Goal: Information Seeking & Learning: Learn about a topic

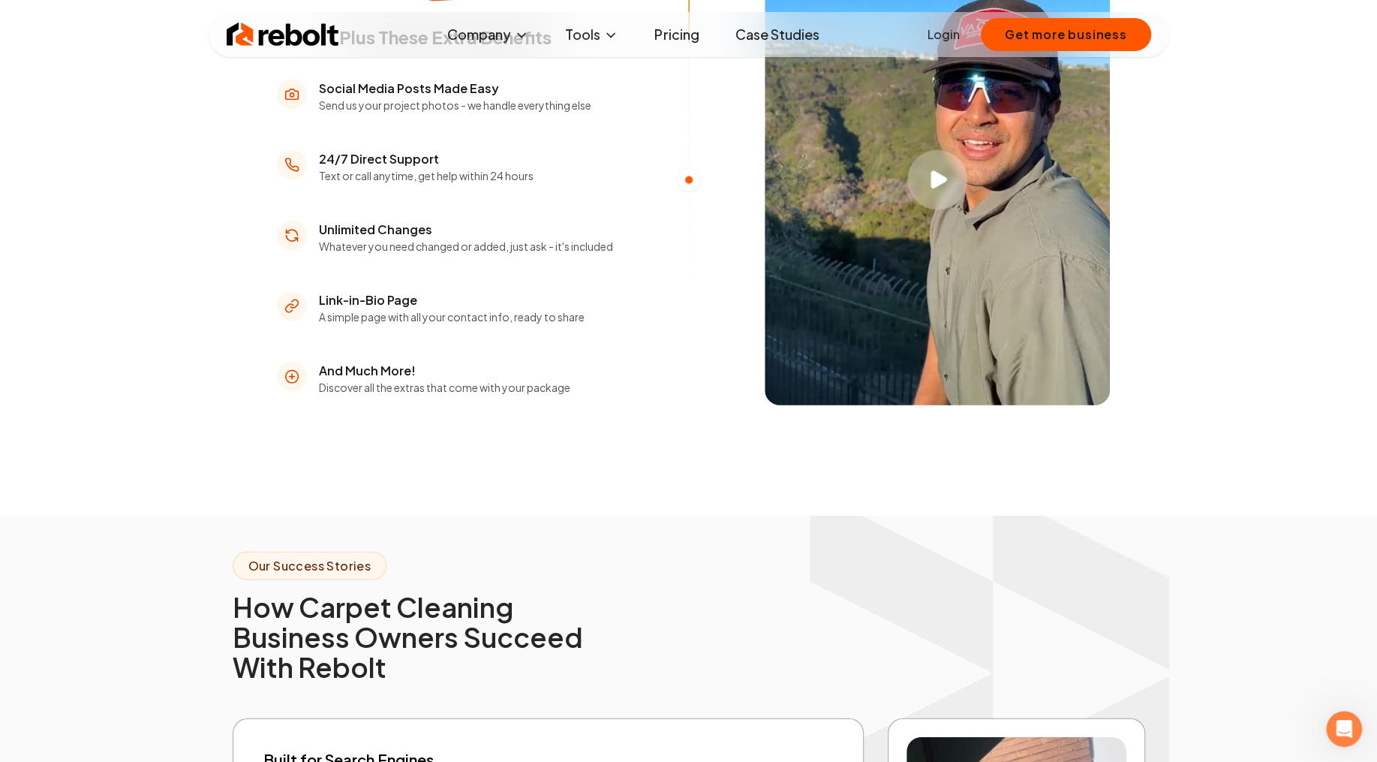
click at [912, 363] on button "Play video" at bounding box center [937, 180] width 345 height 450
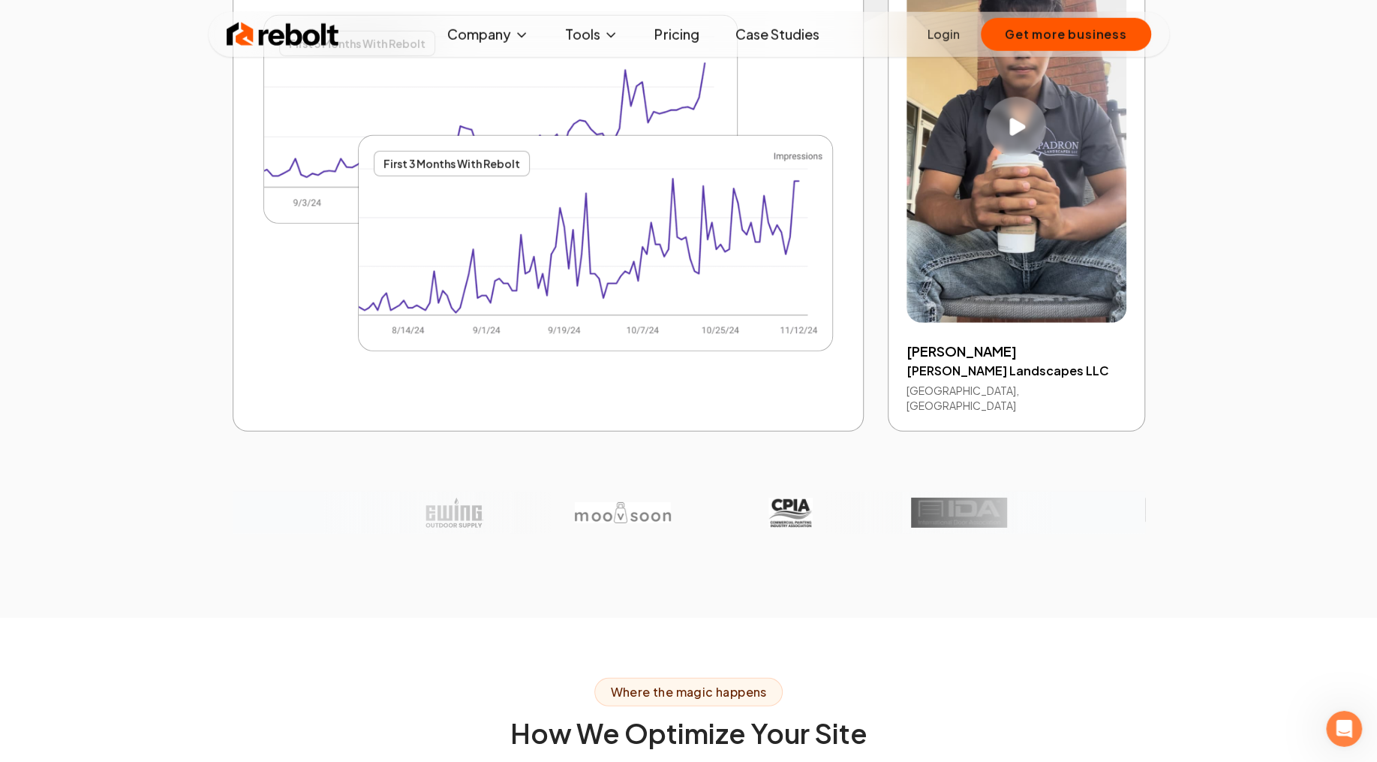
scroll to position [3146, 0]
click at [1011, 322] on button "Play video" at bounding box center [1016, 126] width 219 height 392
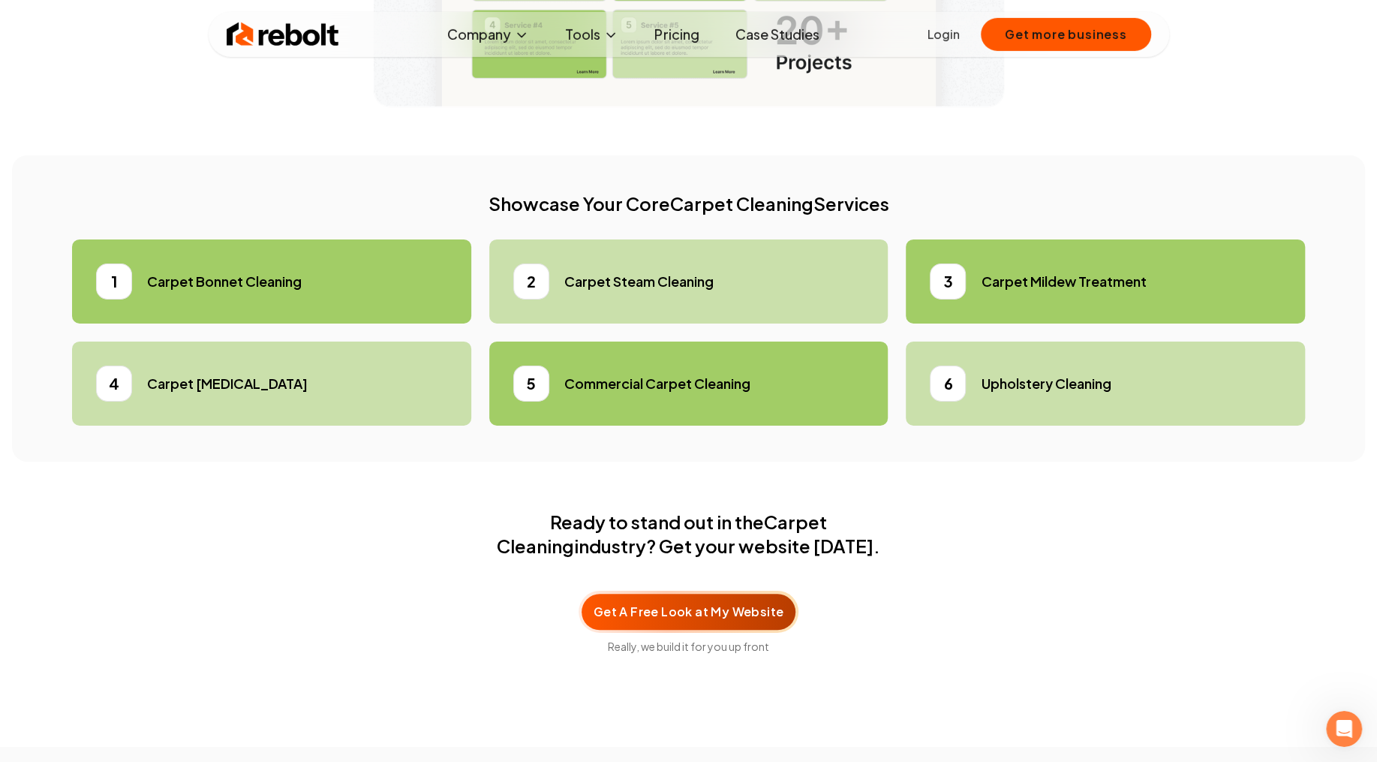
scroll to position [4438, 0]
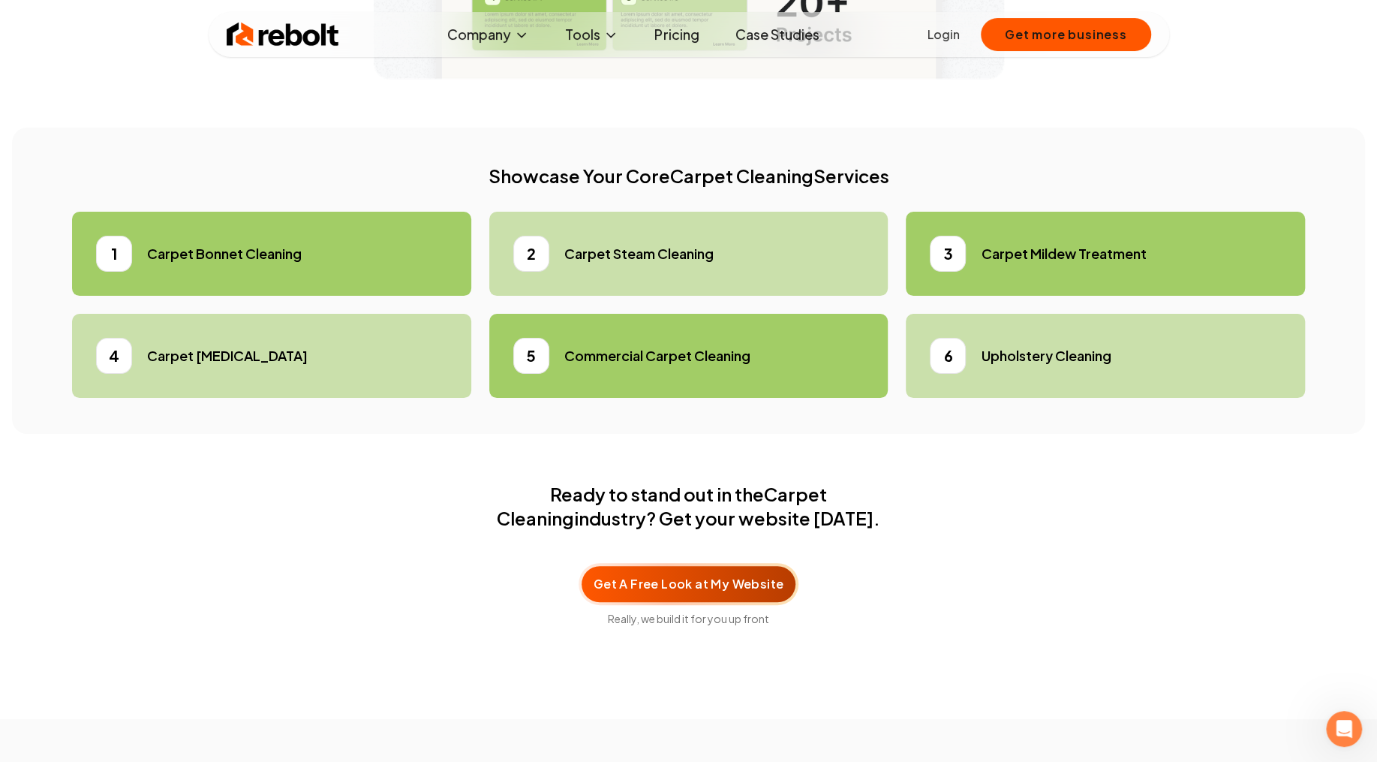
drag, startPoint x: 272, startPoint y: 456, endPoint x: 317, endPoint y: 456, distance: 44.3
click at [275, 264] on h5 "Carpet Bonnet Cleaning" at bounding box center [224, 253] width 155 height 21
click at [631, 264] on h5 "Carpet Steam Cleaning" at bounding box center [638, 253] width 149 height 21
click at [1043, 264] on h5 "Carpet Mildew Treatment" at bounding box center [1063, 253] width 165 height 21
drag, startPoint x: 1006, startPoint y: 580, endPoint x: 968, endPoint y: 575, distance: 38.6
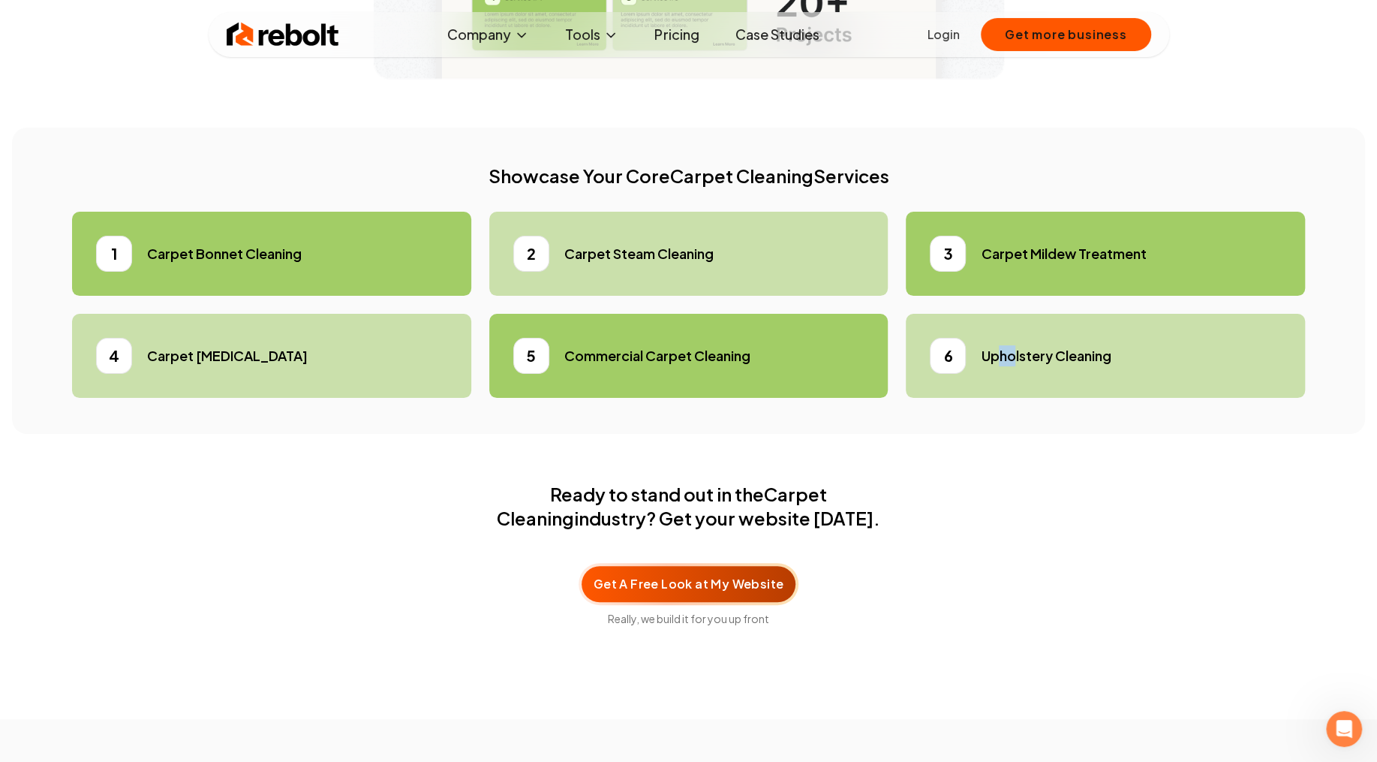
click at [974, 398] on li "6 Upholstery Cleaning" at bounding box center [1105, 356] width 399 height 84
drag, startPoint x: 681, startPoint y: 564, endPoint x: 641, endPoint y: 561, distance: 40.0
click at [668, 366] on h5 "Commercial Carpet Cleaning" at bounding box center [657, 355] width 186 height 21
click at [320, 374] on div "4 Carpet [MEDICAL_DATA]" at bounding box center [271, 356] width 351 height 36
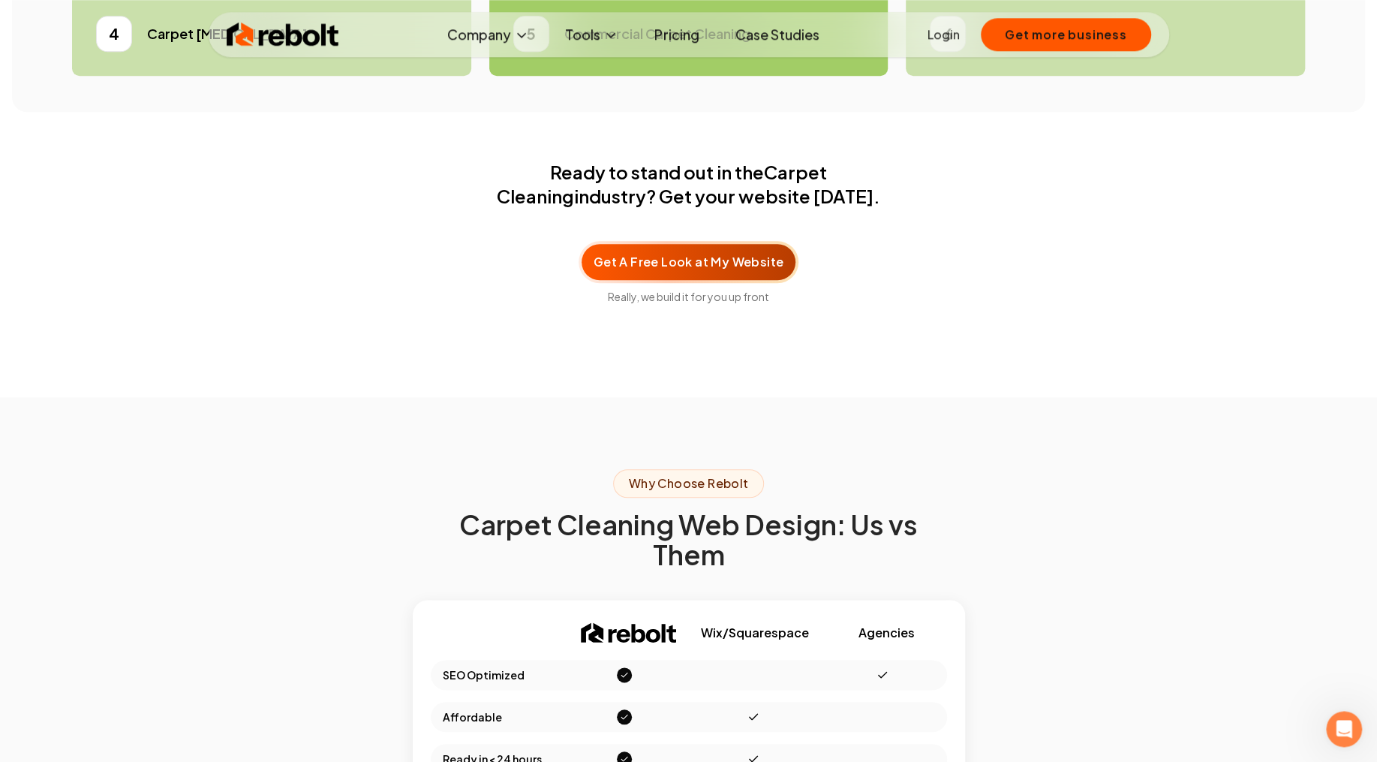
scroll to position [4760, 0]
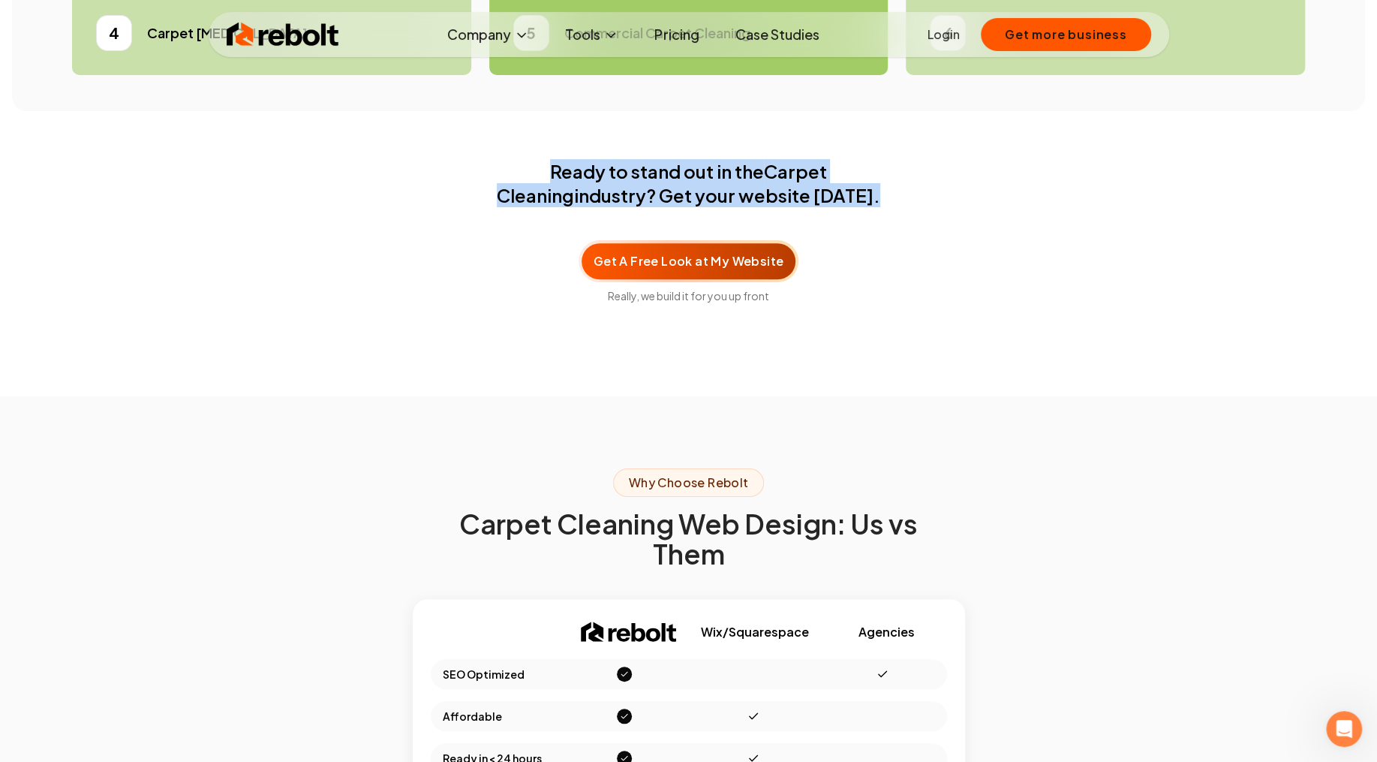
drag, startPoint x: 546, startPoint y: 372, endPoint x: 886, endPoint y: 398, distance: 341.0
click at [886, 312] on div "Ready to stand out in the Carpet Cleaning industry? Get your website [DATE]. Ge…" at bounding box center [688, 235] width 1353 height 153
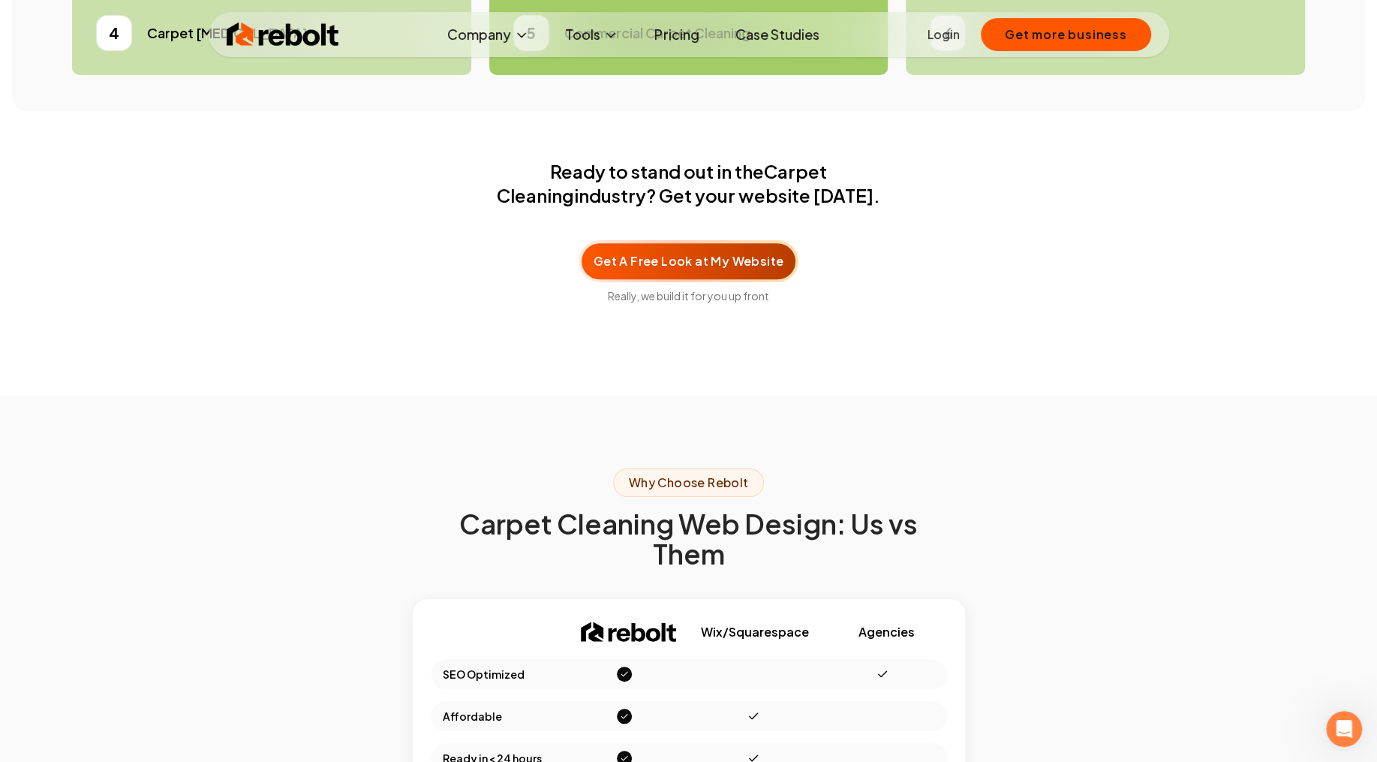
click at [888, 312] on div "Ready to stand out in the Carpet Cleaning industry? Get your website [DATE]. Ge…" at bounding box center [688, 235] width 1353 height 153
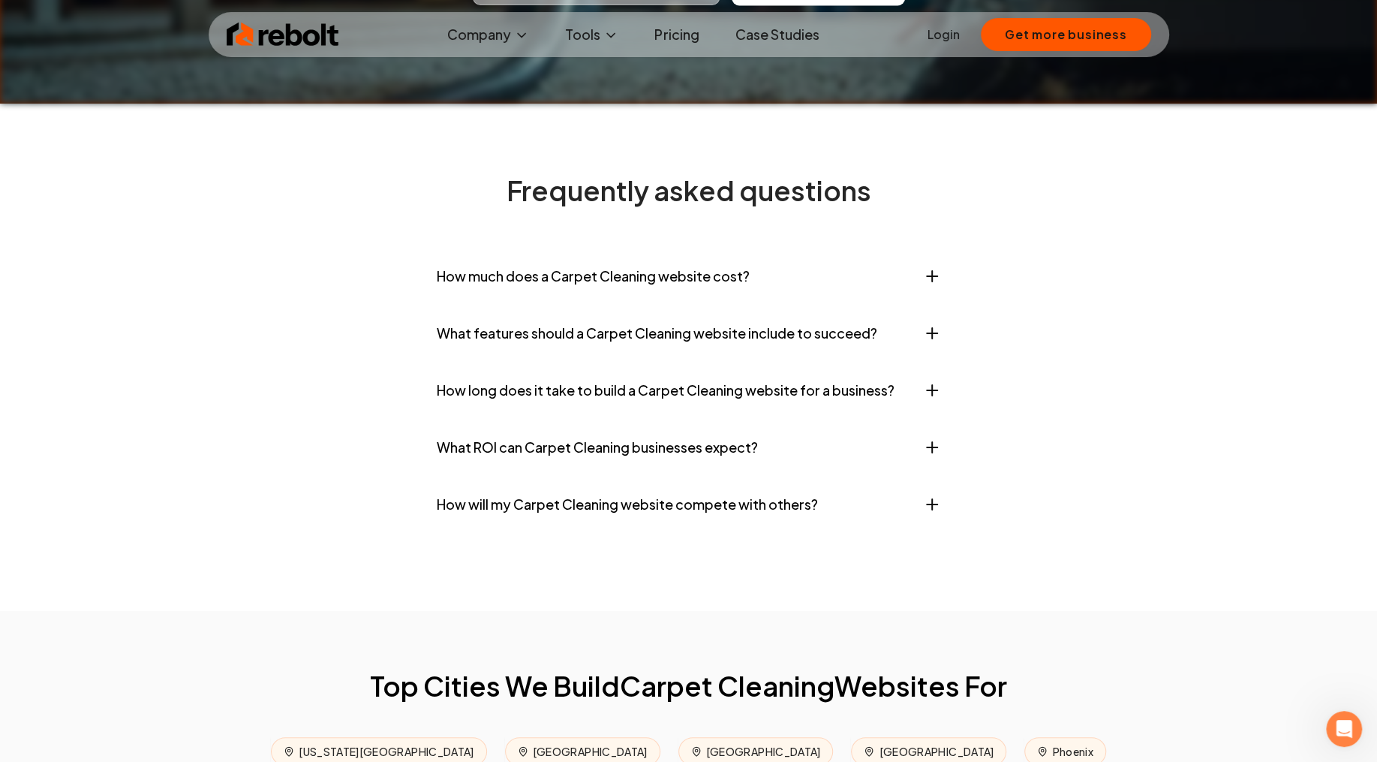
scroll to position [6132, 0]
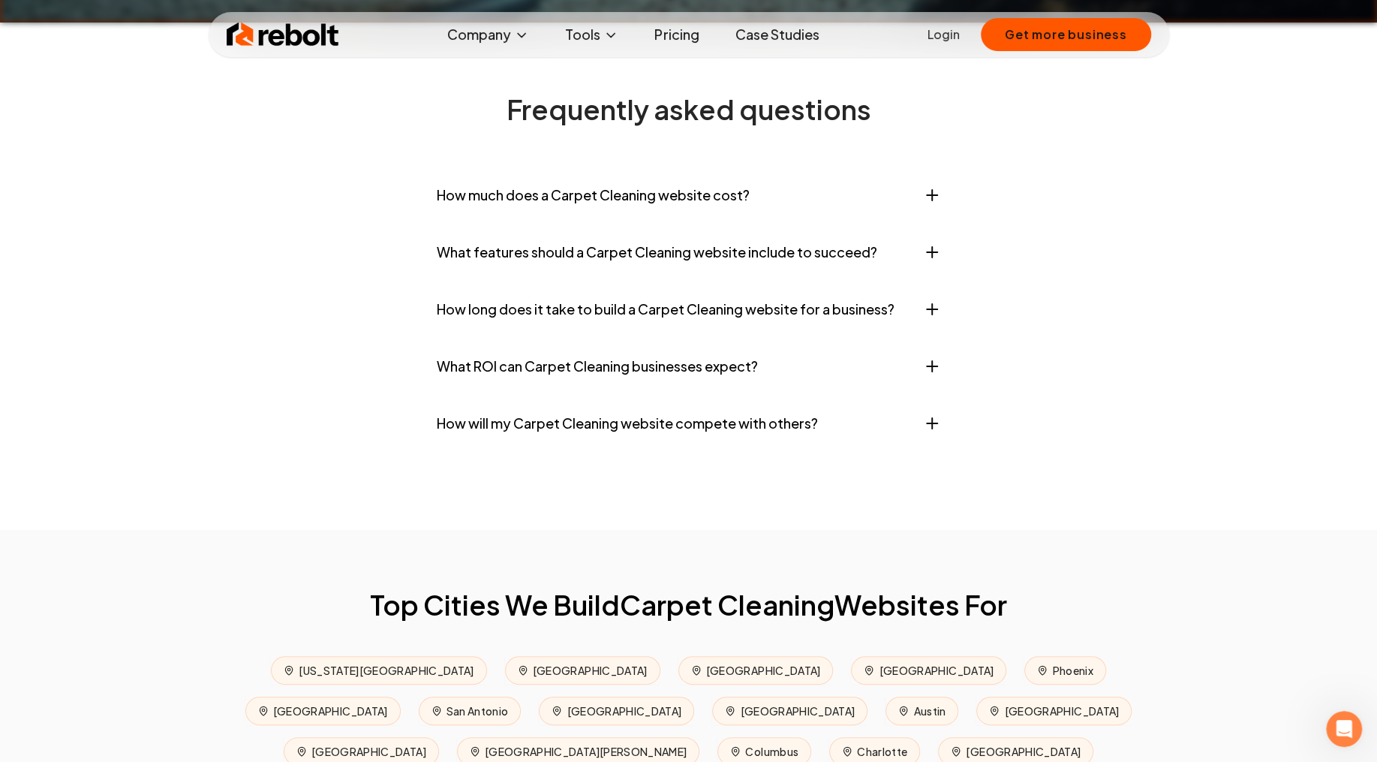
click at [664, 218] on button "How much does a Carpet Cleaning website cost?" at bounding box center [689, 195] width 504 height 45
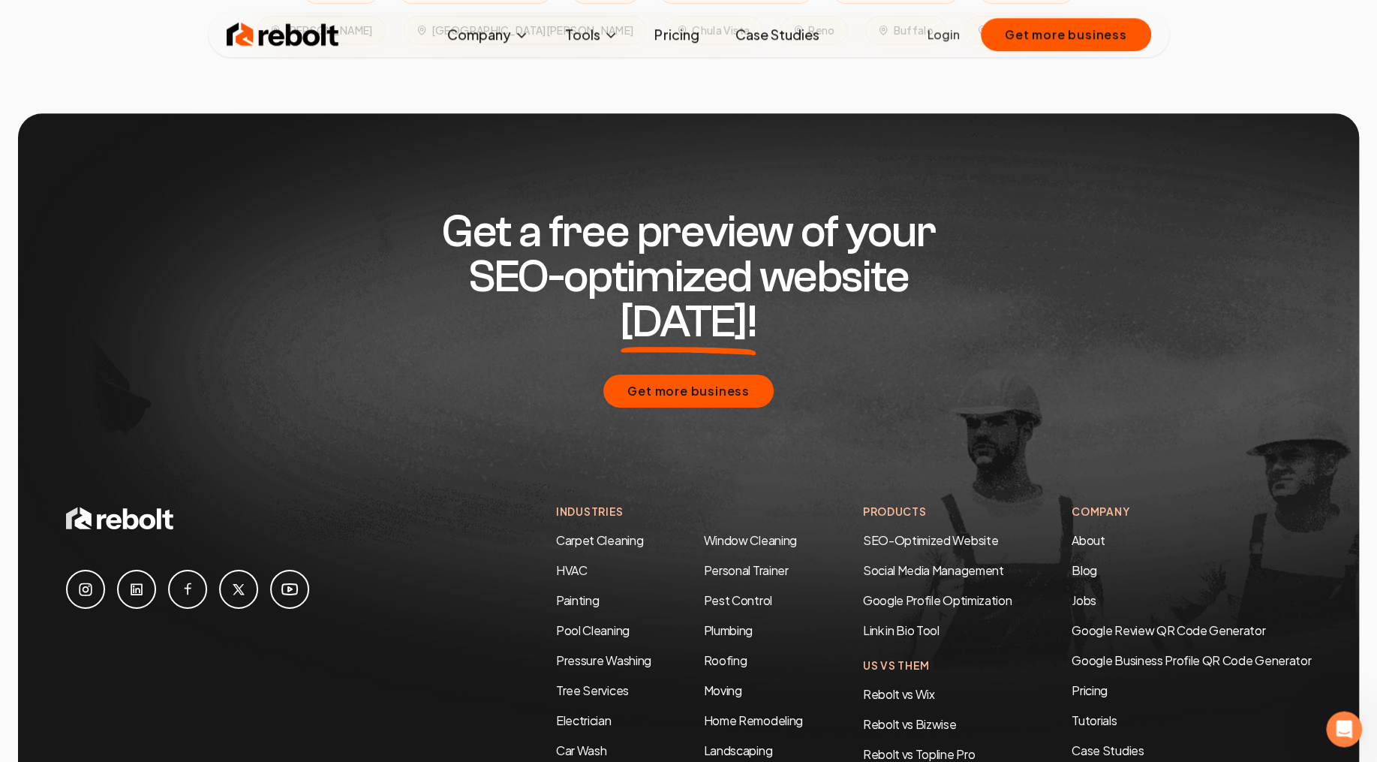
scroll to position [7504, 0]
